Goal: Use online tool/utility: Utilize a website feature to perform a specific function

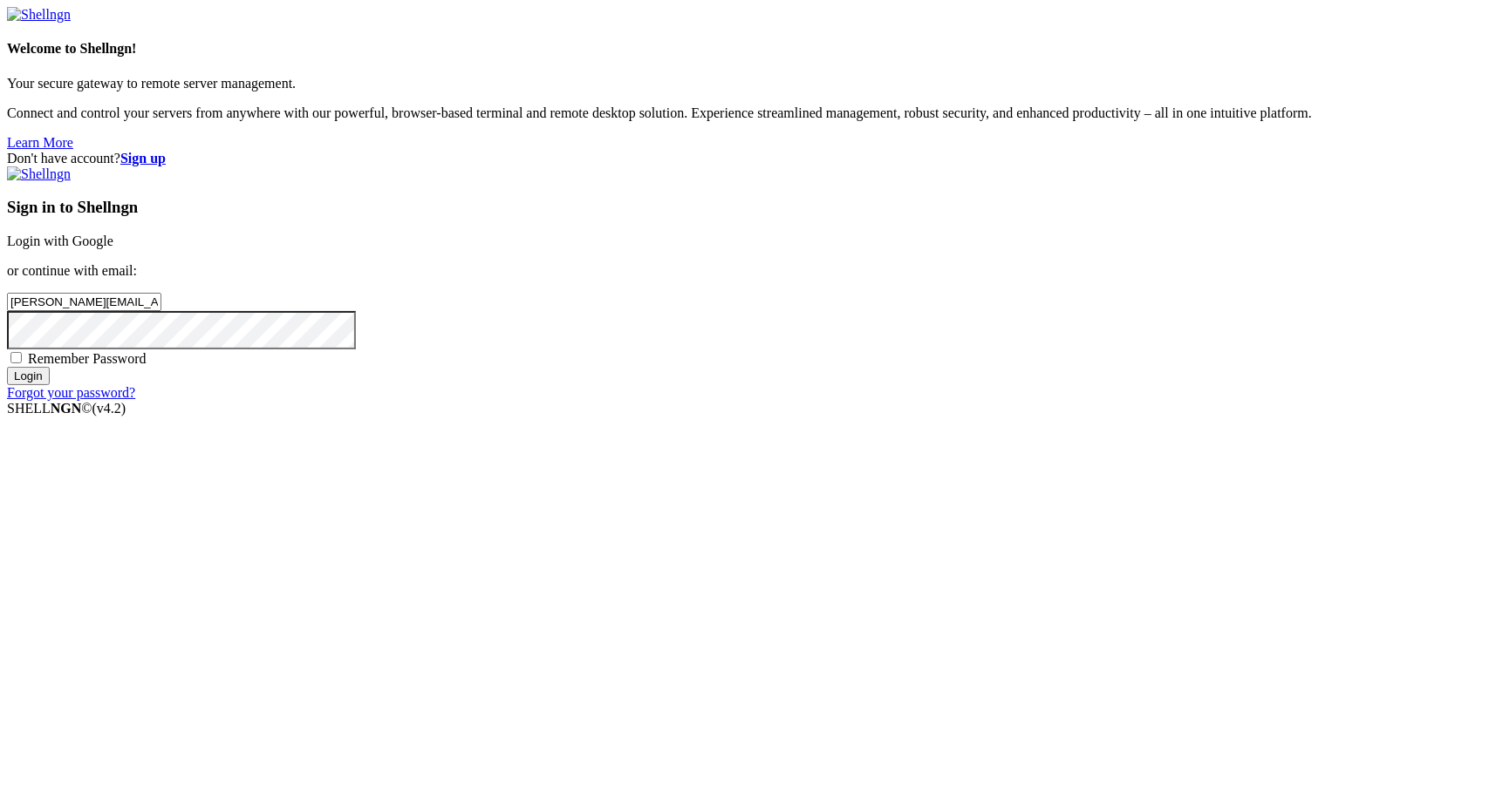
click at [50, 385] on input "Login" at bounding box center [29, 376] width 43 height 19
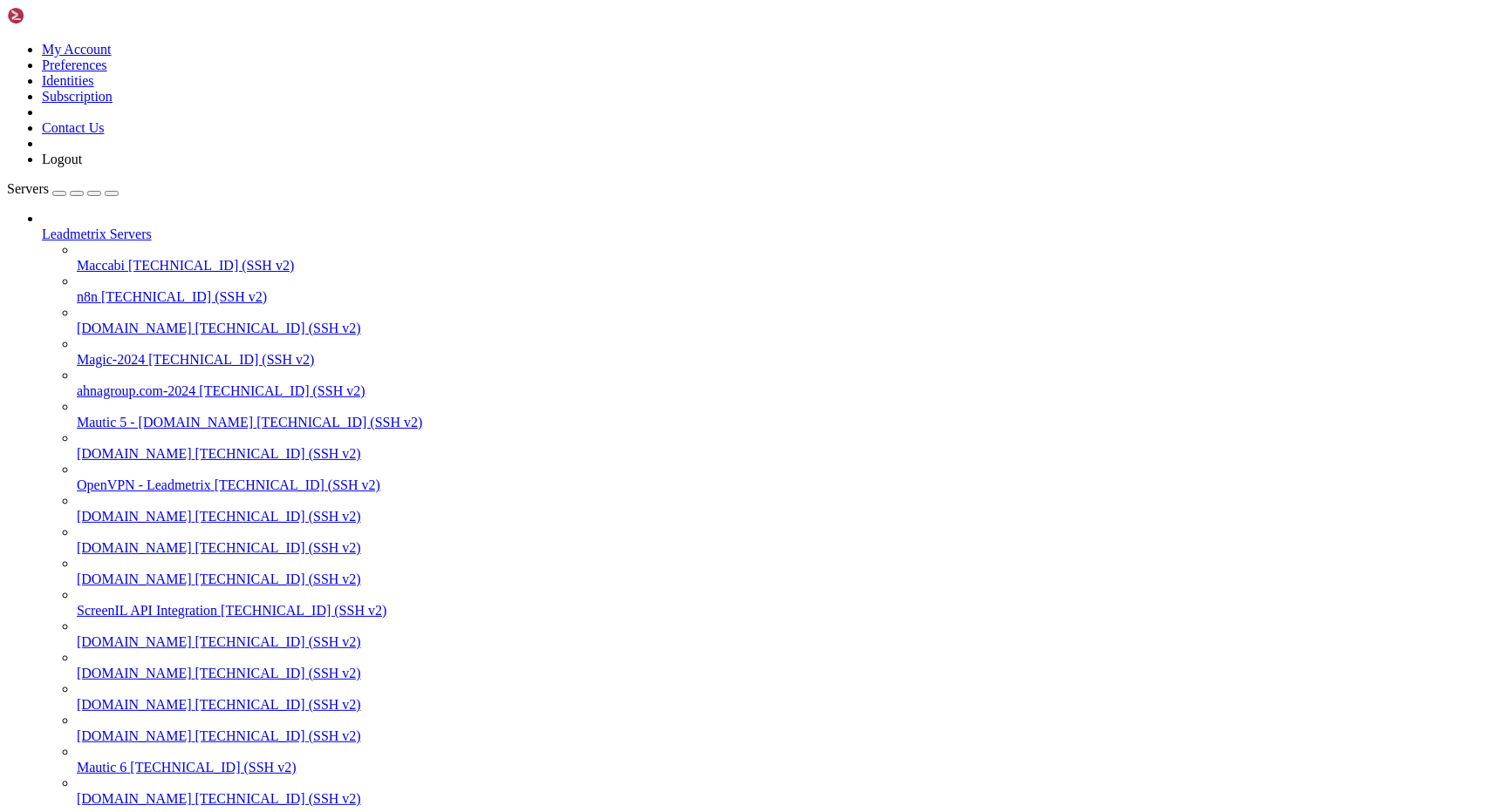
drag, startPoint x: 733, startPoint y: 2353, endPoint x: 311, endPoint y: 2324, distance: 423.0
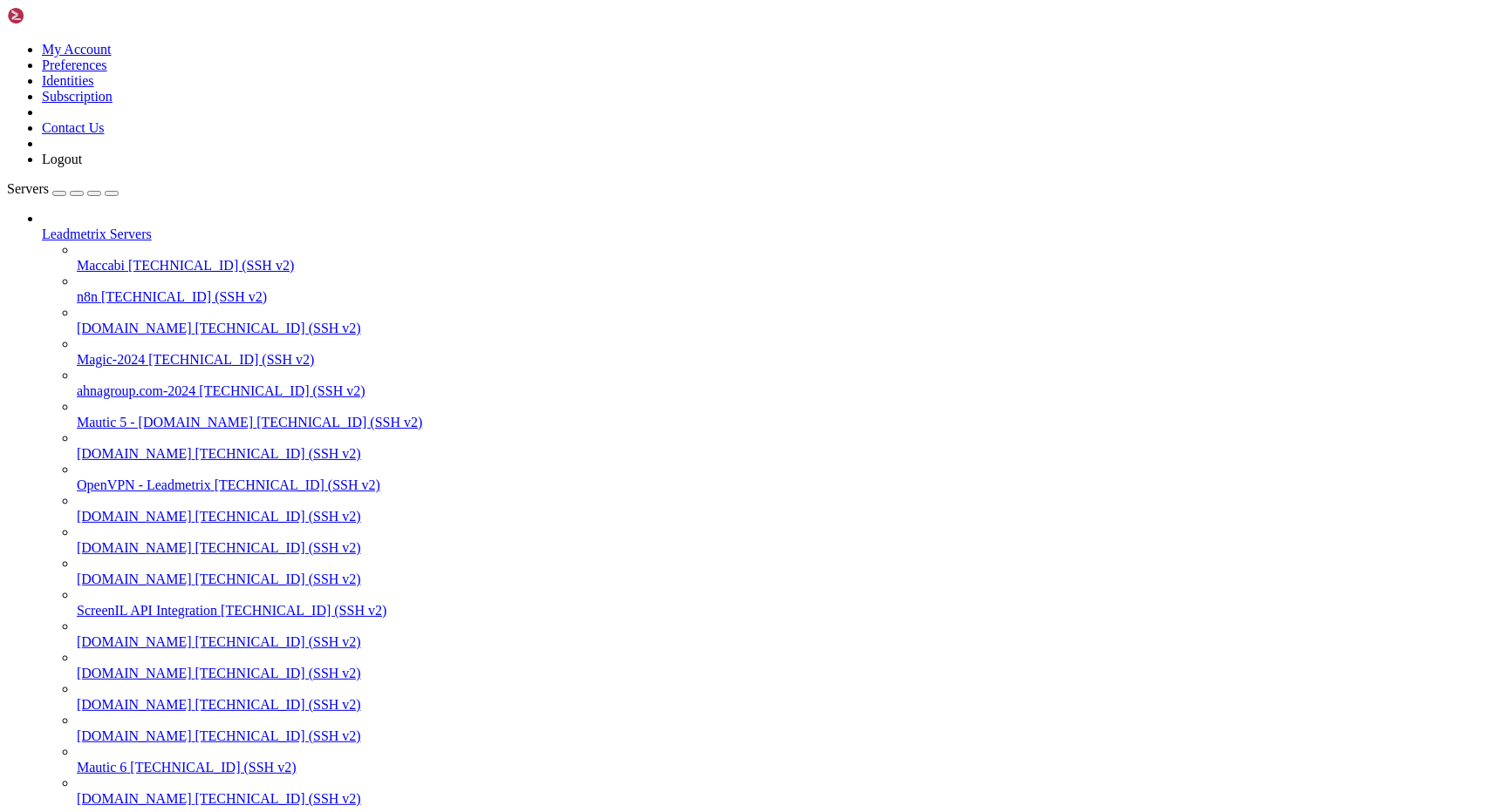
scroll to position [104, 0]
drag, startPoint x: 551, startPoint y: 2322, endPoint x: 462, endPoint y: 2136, distance: 206.2
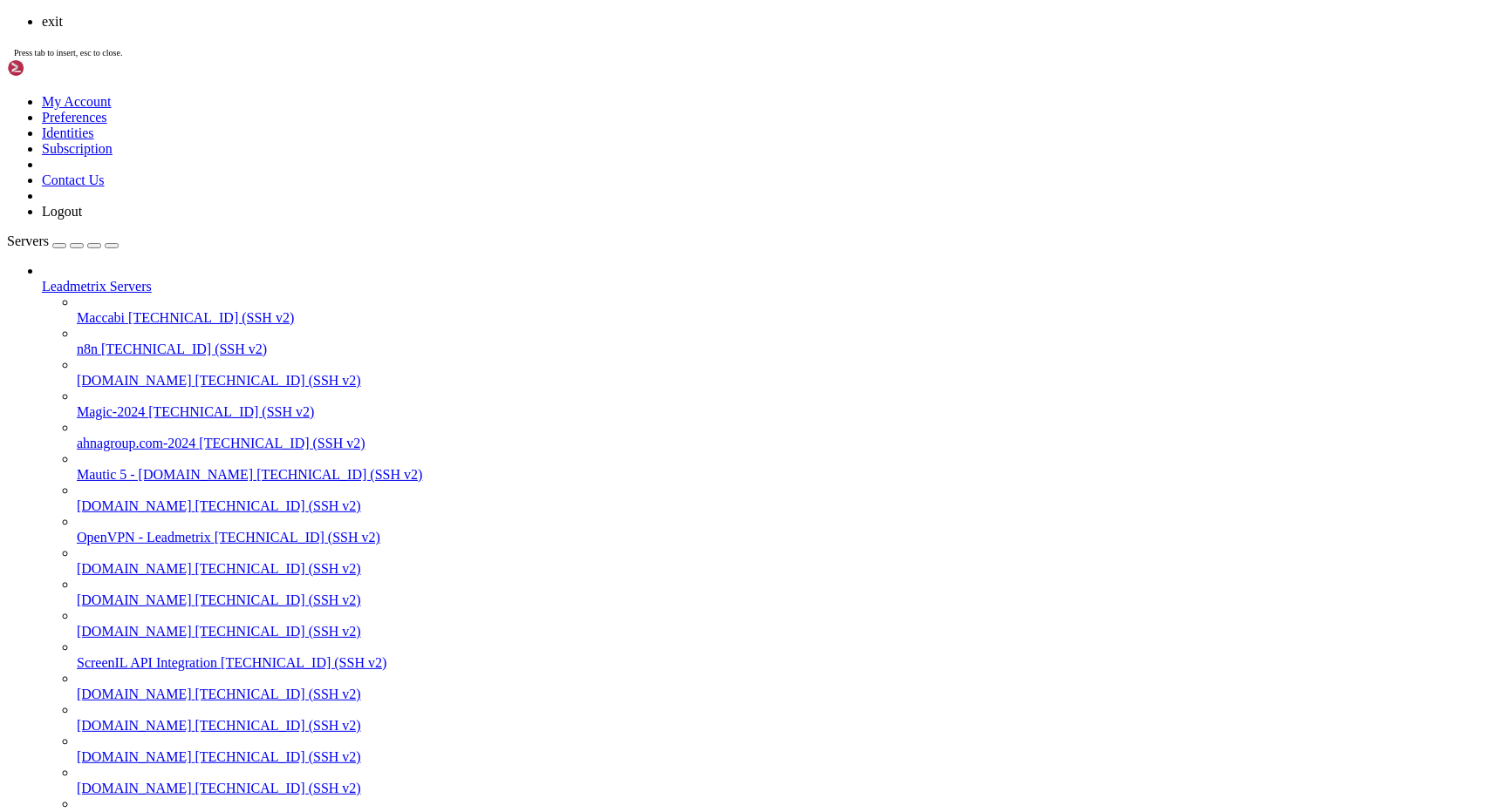
scroll to position [267, 0]
